Goal: Information Seeking & Learning: Find specific fact

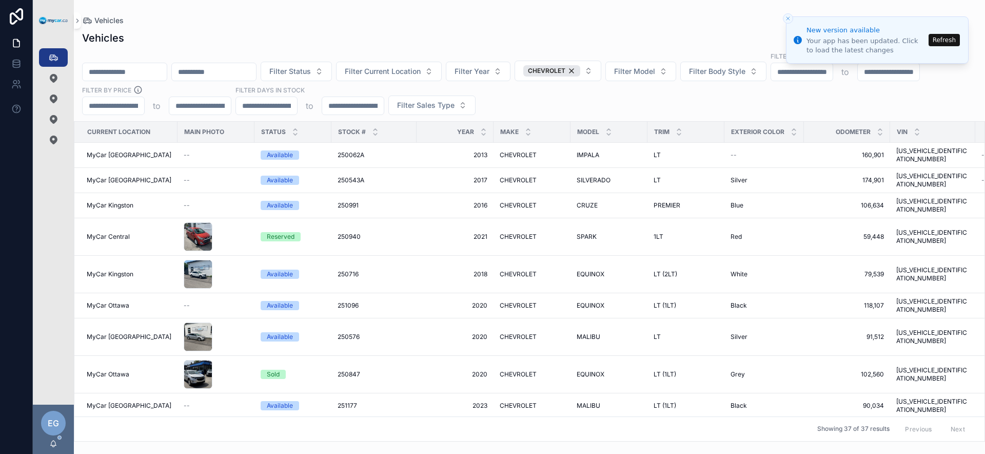
click at [236, 69] on input "scrollable content" at bounding box center [214, 72] width 84 height 14
click at [580, 71] on div "CHEVROLET" at bounding box center [551, 70] width 57 height 11
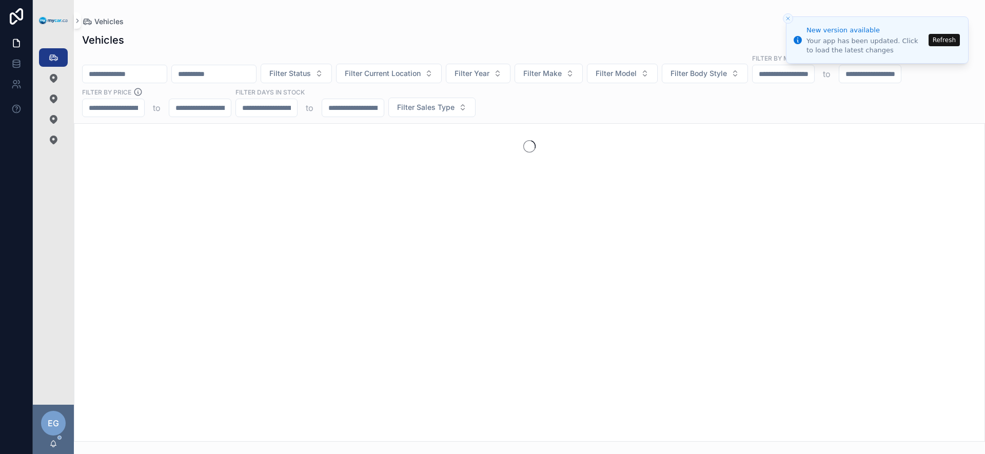
click at [256, 74] on input "scrollable content" at bounding box center [214, 74] width 84 height 14
paste input "**********"
type input "**********"
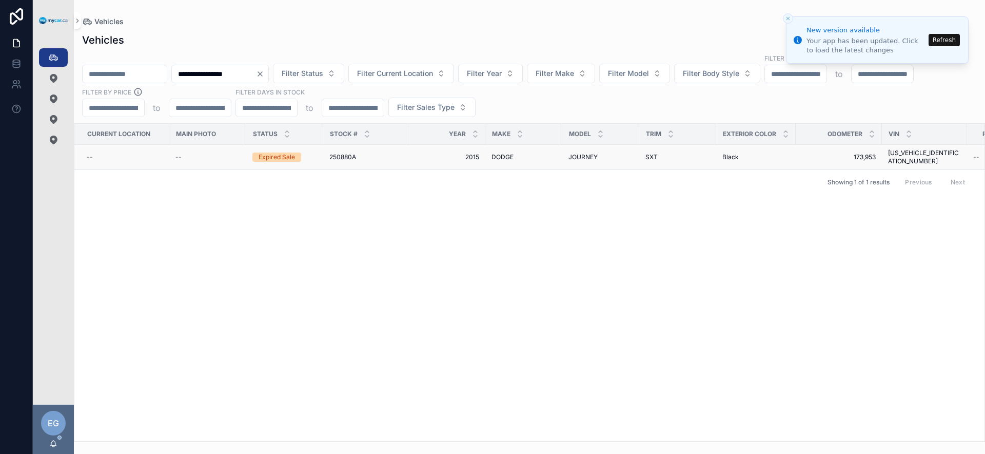
click at [355, 154] on span "250880A" at bounding box center [342, 157] width 27 height 8
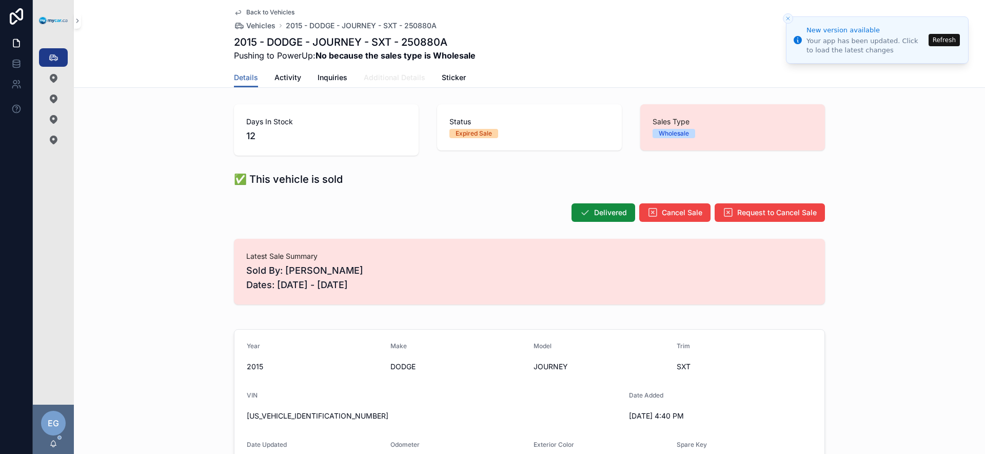
click at [401, 81] on span "Additional Details" at bounding box center [395, 77] width 62 height 10
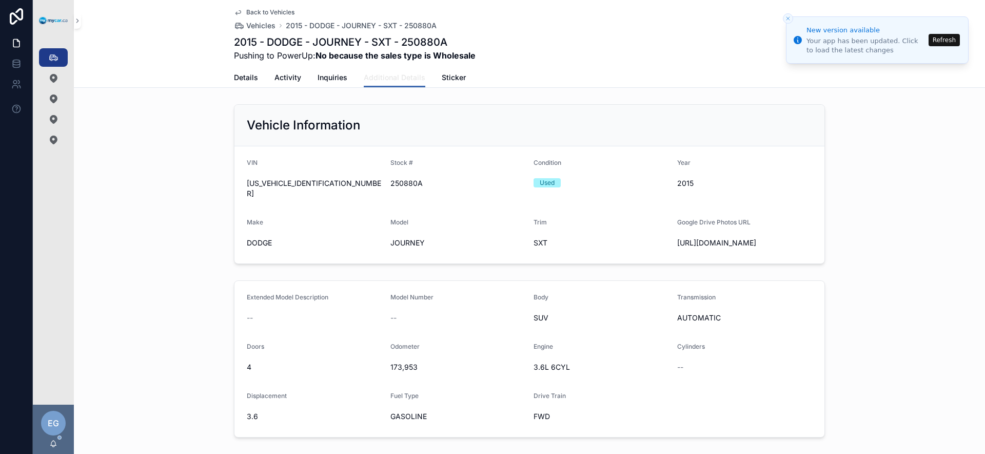
scroll to position [2, 0]
drag, startPoint x: 424, startPoint y: 179, endPoint x: 381, endPoint y: 183, distance: 43.8
click at [381, 183] on form "VIN [US_VEHICLE_IDENTIFICATION_NUMBER] Stock # 250880A Condition Used Year [DAT…" at bounding box center [529, 202] width 590 height 117
copy form "Stock # 250880A"
click at [469, 177] on span "250880A" at bounding box center [457, 181] width 135 height 10
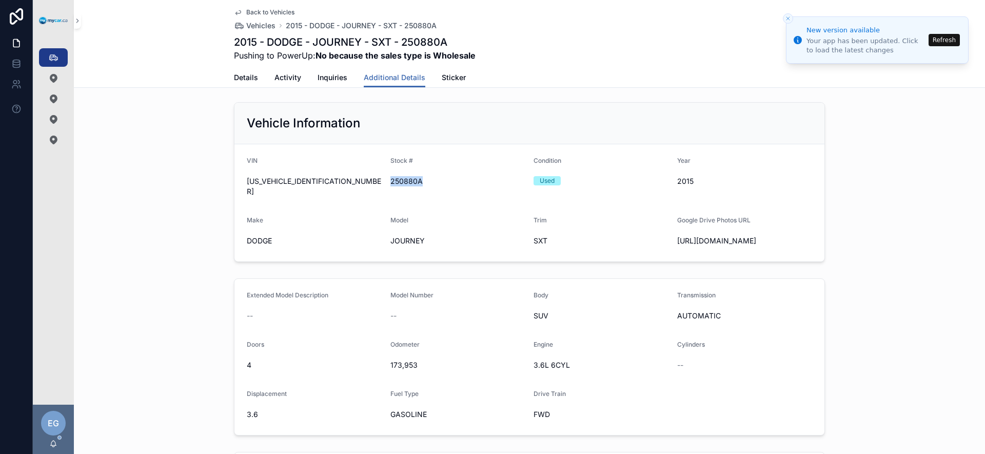
drag, startPoint x: 415, startPoint y: 180, endPoint x: 386, endPoint y: 181, distance: 28.2
click at [390, 181] on span "250880A" at bounding box center [457, 181] width 135 height 10
copy span "250880A"
click at [316, 181] on span "[US_VEHICLE_IDENTIFICATION_NUMBER]" at bounding box center [314, 186] width 135 height 21
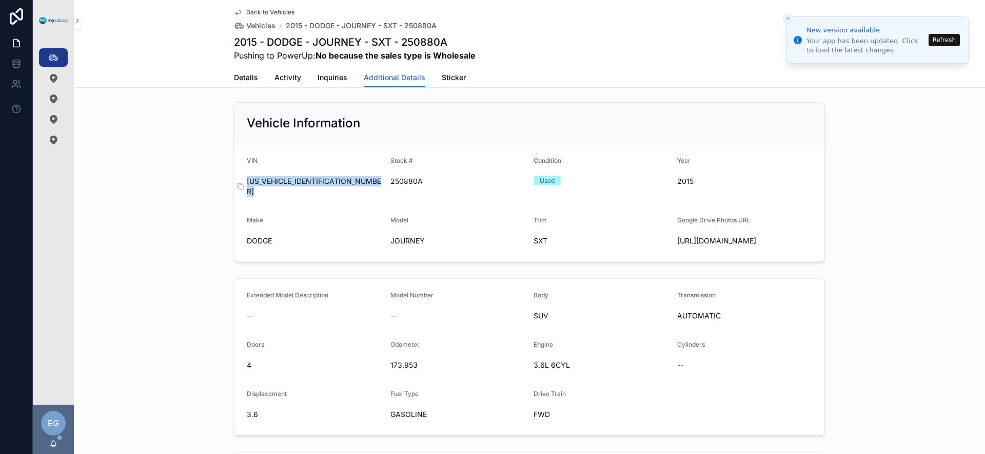
click at [316, 181] on span "[US_VEHICLE_IDENTIFICATION_NUMBER]" at bounding box center [314, 186] width 135 height 21
copy div "[US_VEHICLE_IDENTIFICATION_NUMBER]"
drag, startPoint x: 408, startPoint y: 182, endPoint x: 386, endPoint y: 182, distance: 22.1
click at [390, 181] on span "250880A" at bounding box center [457, 181] width 135 height 10
copy span "250880A"
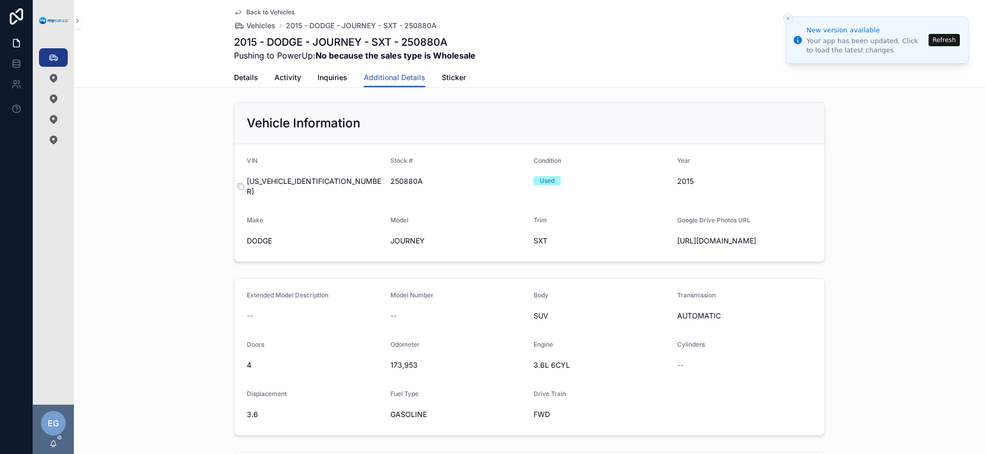
click at [273, 185] on span "[US_VEHICLE_IDENTIFICATION_NUMBER]" at bounding box center [314, 186] width 135 height 21
copy div "[US_VEHICLE_IDENTIFICATION_NUMBER]"
drag, startPoint x: 423, startPoint y: 182, endPoint x: 373, endPoint y: 182, distance: 50.3
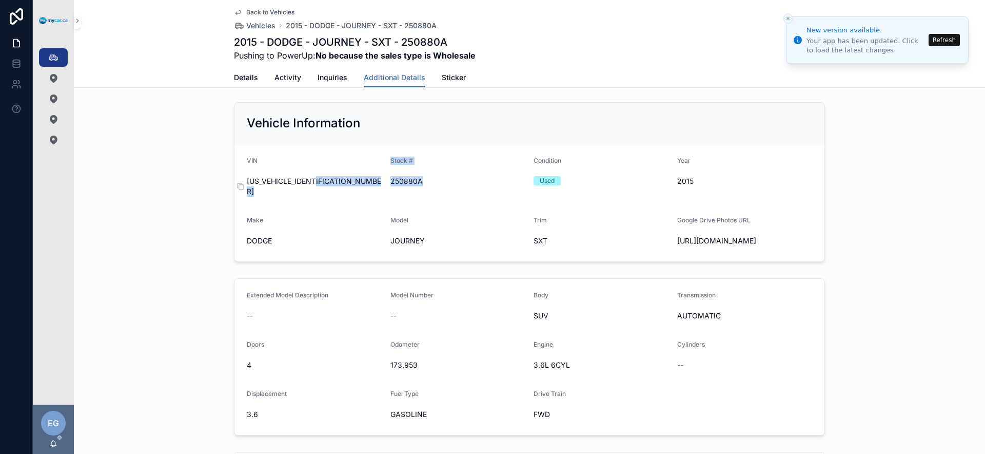
click at [373, 182] on form "VIN [US_VEHICLE_IDENTIFICATION_NUMBER] Stock # 250880A Condition Used Year [DAT…" at bounding box center [529, 202] width 590 height 117
click at [435, 182] on span "250880A" at bounding box center [457, 181] width 135 height 10
drag, startPoint x: 422, startPoint y: 183, endPoint x: 383, endPoint y: 183, distance: 38.5
click at [383, 183] on form "VIN [US_VEHICLE_IDENTIFICATION_NUMBER] Stock # 250880A Condition Used Year [DAT…" at bounding box center [529, 202] width 590 height 117
copy span "250880A"
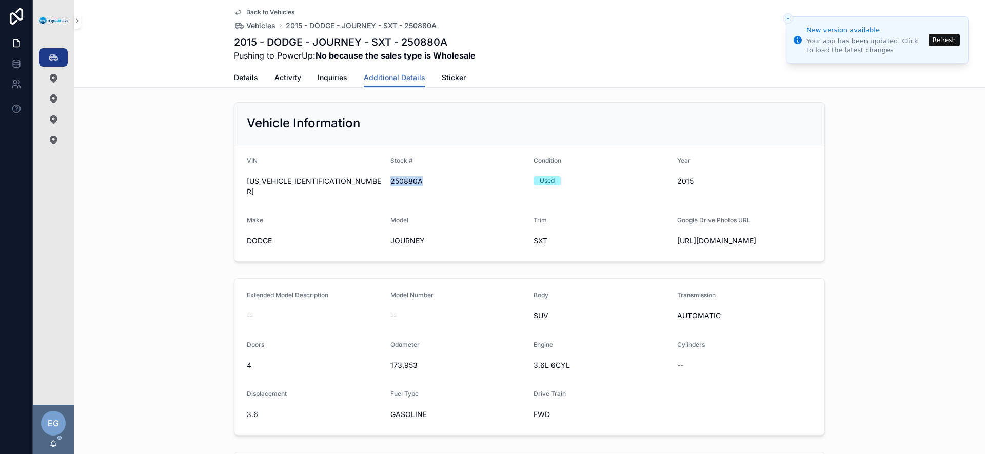
click at [403, 184] on span "250880A" at bounding box center [457, 181] width 135 height 10
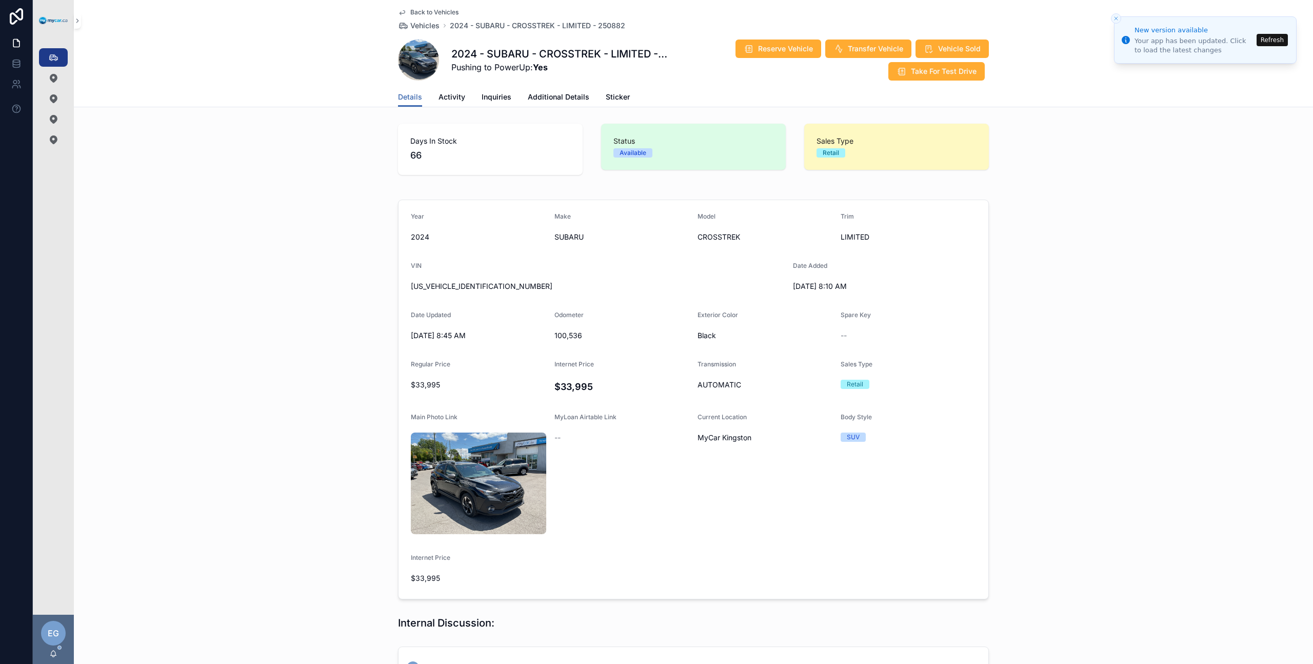
scroll to position [181, 0]
